Goal: Information Seeking & Learning: Find specific page/section

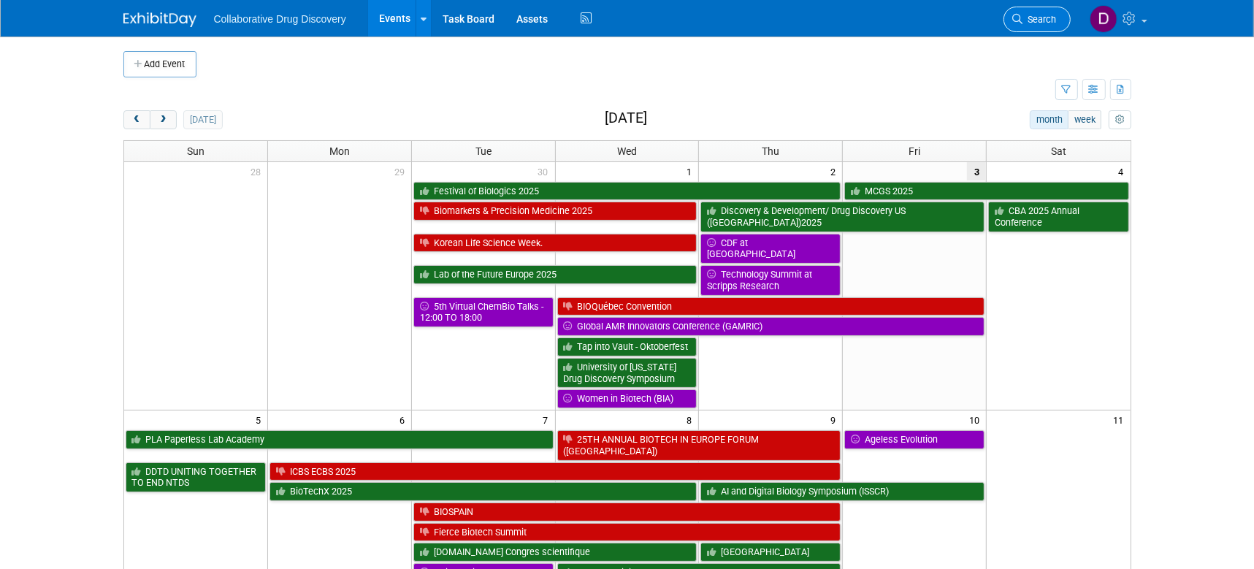
click at [1034, 23] on span "Search" at bounding box center [1040, 19] width 34 height 11
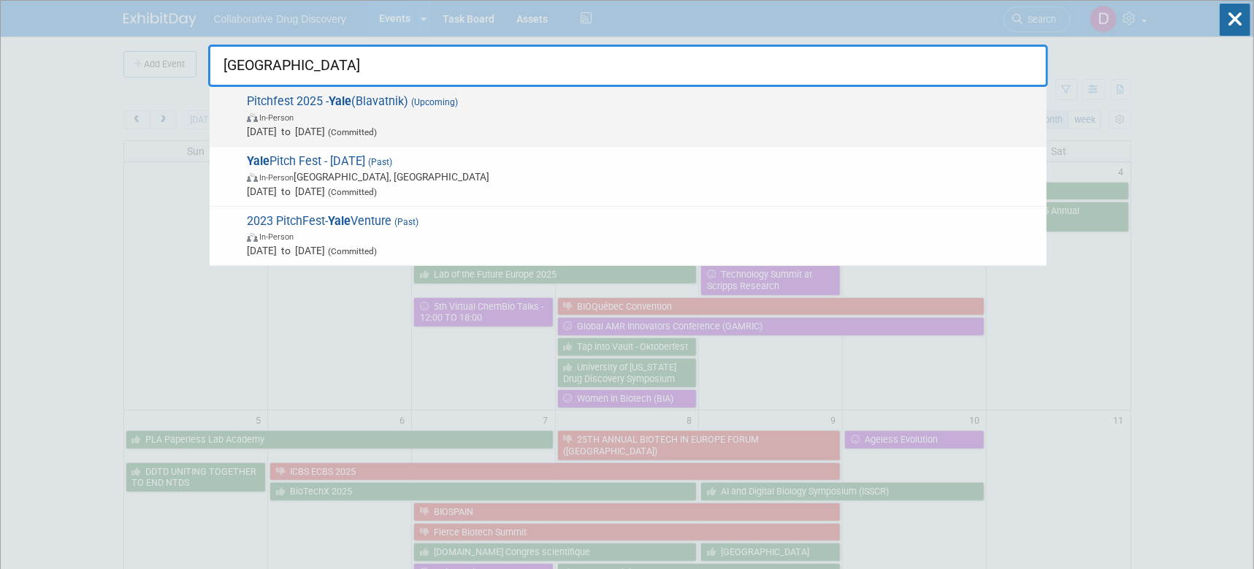
type input "yale"
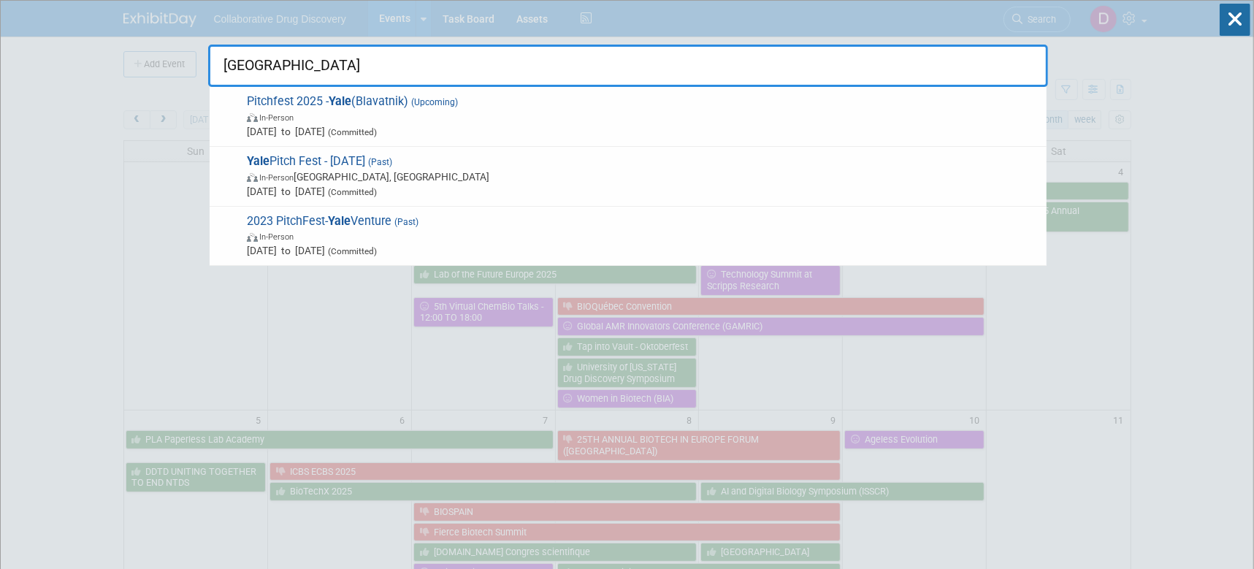
click at [474, 115] on span "In-Person" at bounding box center [643, 117] width 792 height 15
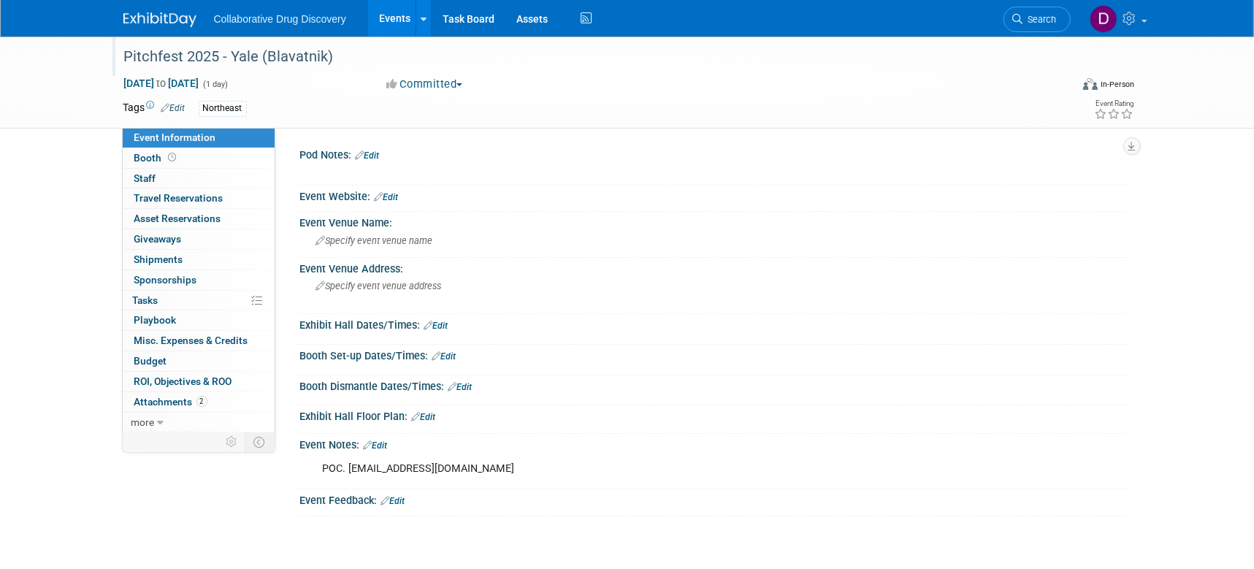
click at [252, 55] on div "Pitchfest 2025 - Yale (Blavatnik)" at bounding box center [583, 57] width 929 height 26
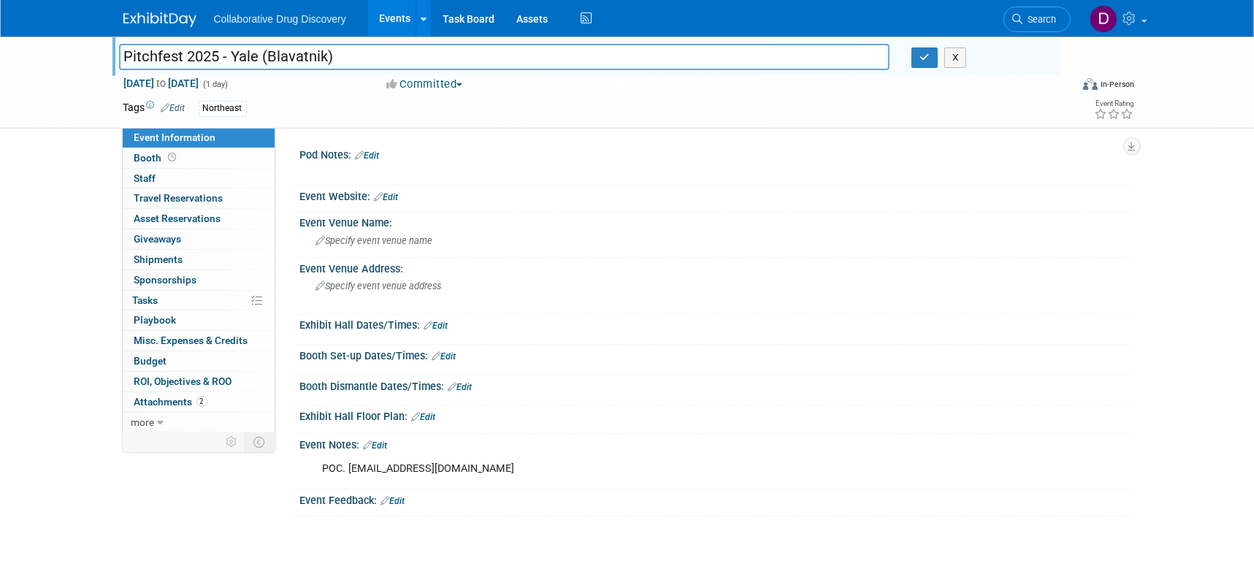
click at [252, 55] on input "Pitchfest 2025 - Yale (Blavatnik)" at bounding box center [504, 57] width 771 height 26
click at [252, 56] on input "Pitchfest 2025 - Yale (Blavatnik)" at bounding box center [504, 57] width 771 height 26
click at [253, 59] on input "Pitchfest 2025 - Yale (Blavatnik)" at bounding box center [504, 57] width 771 height 26
click at [256, 58] on input "Pitchfest 2025 - Yale (Blavatnik)" at bounding box center [504, 57] width 771 height 26
drag, startPoint x: 256, startPoint y: 58, endPoint x: 21, endPoint y: 46, distance: 235.4
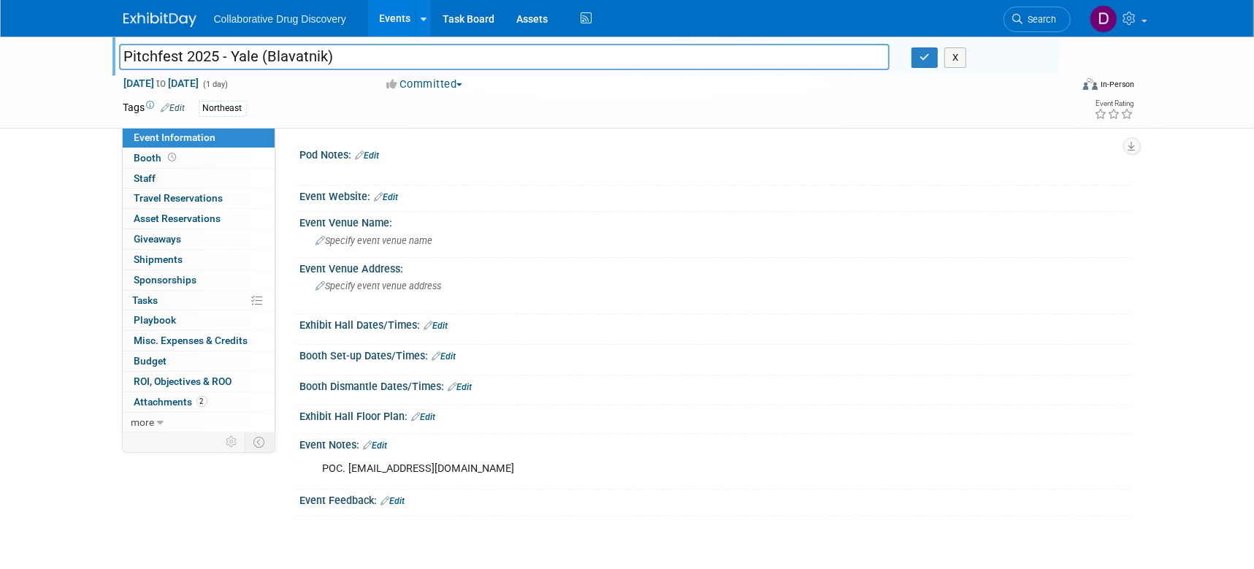
click at [21, 46] on div "Pitchfest 2025 - Yale (Blavatnik) Pitchfest 2025 - Yale (Blavatnik) X Dec 4, 20…" at bounding box center [627, 83] width 1254 height 92
click at [1043, 8] on link "Search" at bounding box center [1036, 20] width 67 height 26
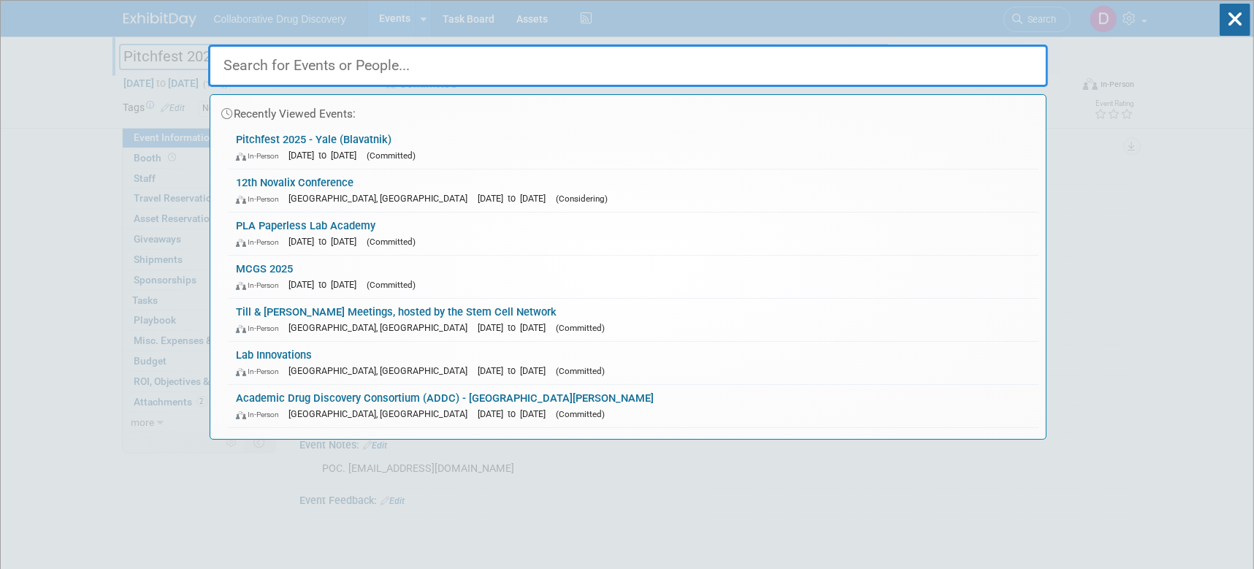
paste input "Biofit 2025"
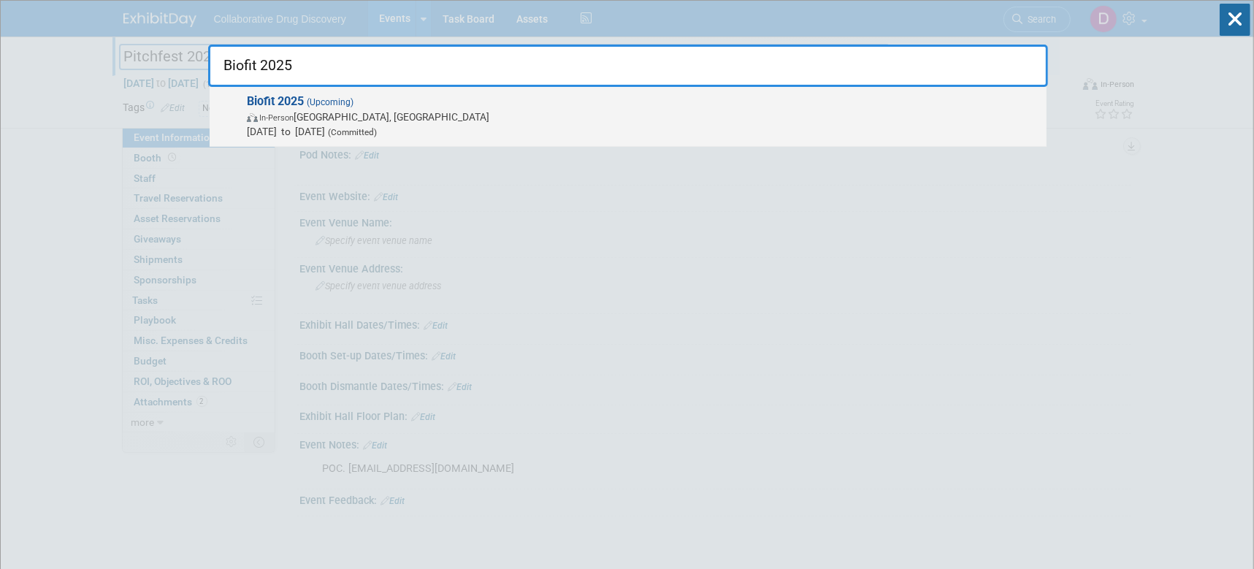
type input "Biofit 2025"
click at [398, 99] on span "Biofit 2025 (Upcoming) In-Person Strasbourg, France Dec 2, 2025 to Dec 3, 2025 …" at bounding box center [640, 116] width 797 height 45
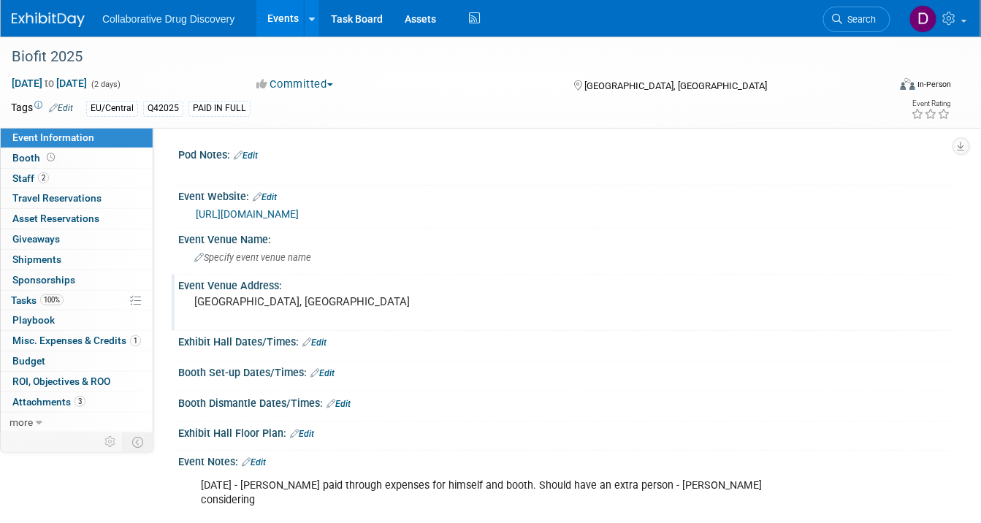
click at [235, 306] on pre "Strasbourg, France" at bounding box center [339, 301] width 290 height 13
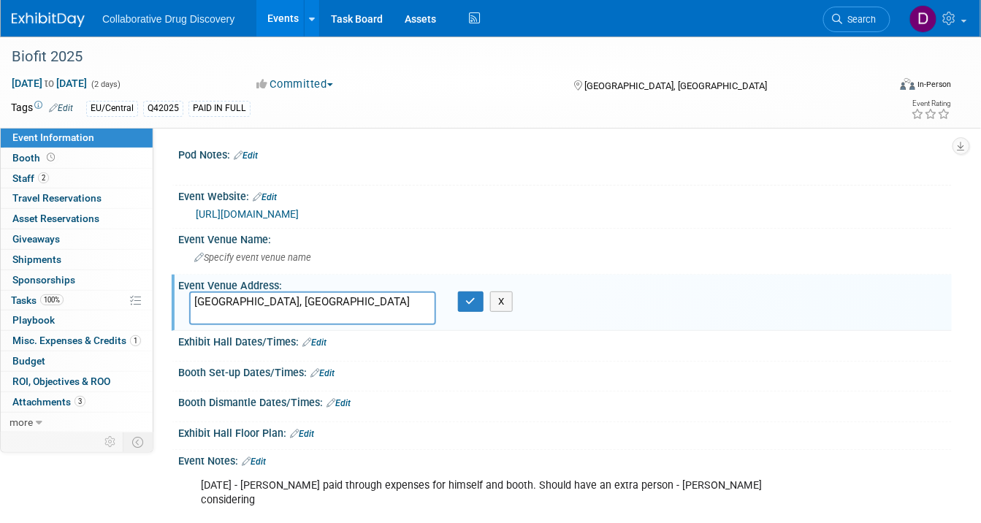
click at [235, 306] on textarea "Strasbourg, France" at bounding box center [312, 308] width 247 height 34
